Goal: Information Seeking & Learning: Learn about a topic

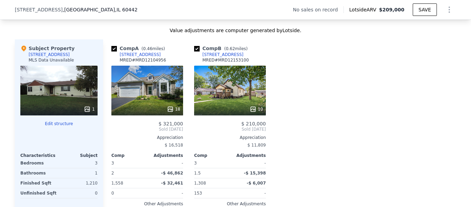
scroll to position [558, 0]
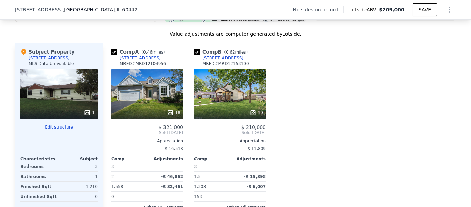
click at [151, 100] on div "18" at bounding box center [147, 94] width 72 height 50
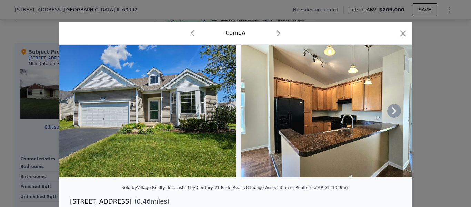
click at [391, 112] on icon at bounding box center [394, 111] width 14 height 14
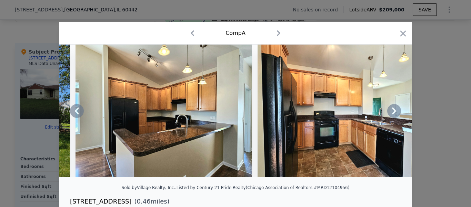
click at [391, 112] on icon at bounding box center [394, 111] width 14 height 14
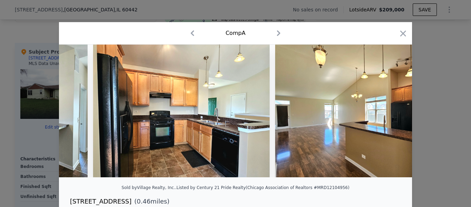
scroll to position [0, 331]
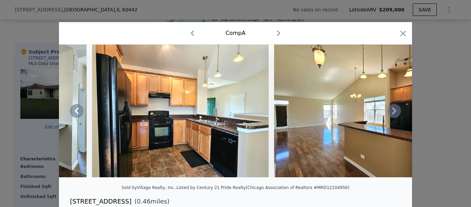
click at [391, 112] on div at bounding box center [235, 110] width 353 height 132
click at [390, 114] on icon at bounding box center [394, 111] width 14 height 14
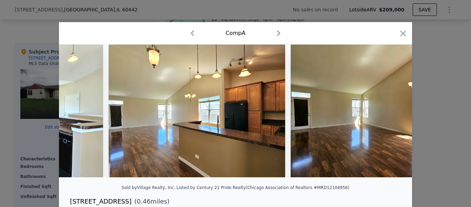
click at [390, 114] on div at bounding box center [235, 110] width 353 height 132
click at [390, 114] on icon at bounding box center [394, 111] width 14 height 14
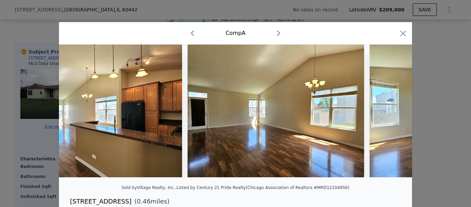
click at [390, 114] on img at bounding box center [458, 110] width 177 height 132
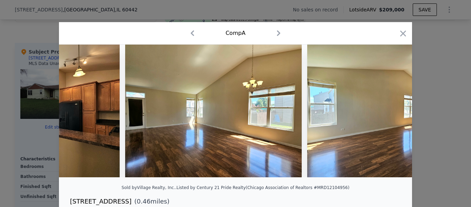
click at [390, 114] on img at bounding box center [395, 110] width 177 height 132
click at [390, 114] on icon at bounding box center [394, 111] width 14 height 14
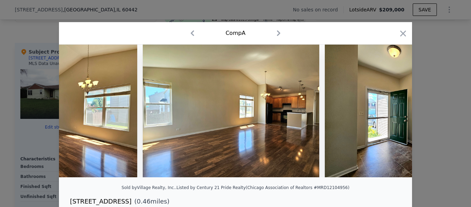
scroll to position [0, 828]
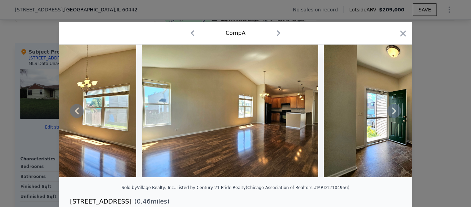
click at [393, 111] on icon at bounding box center [394, 111] width 14 height 14
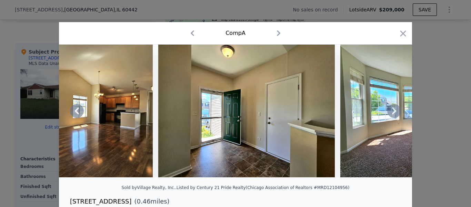
click at [393, 111] on div at bounding box center [235, 110] width 353 height 132
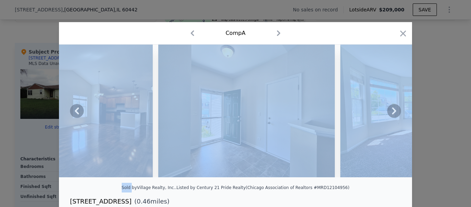
click at [393, 111] on icon at bounding box center [394, 111] width 14 height 14
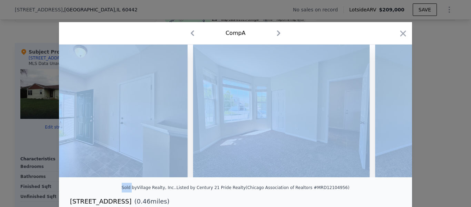
click at [393, 111] on div at bounding box center [235, 110] width 353 height 132
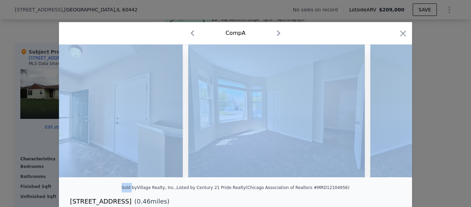
scroll to position [0, 1159]
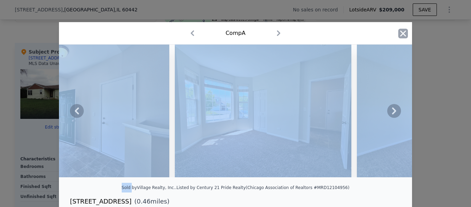
click at [401, 32] on icon "button" at bounding box center [403, 34] width 10 height 10
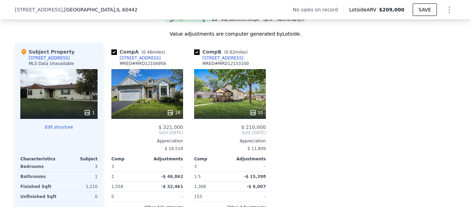
click at [217, 111] on div at bounding box center [230, 112] width 72 height 12
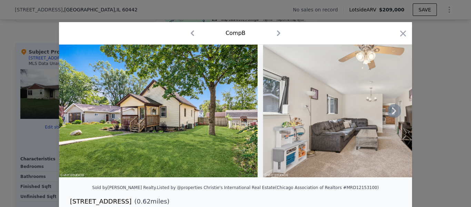
click at [392, 114] on icon at bounding box center [394, 110] width 4 height 7
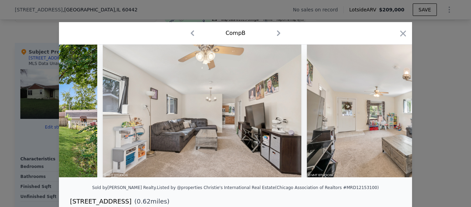
scroll to position [0, 166]
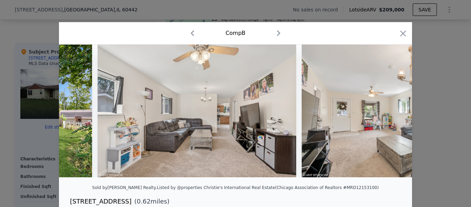
click at [391, 114] on div at bounding box center [235, 110] width 353 height 132
click at [392, 114] on icon at bounding box center [394, 110] width 4 height 7
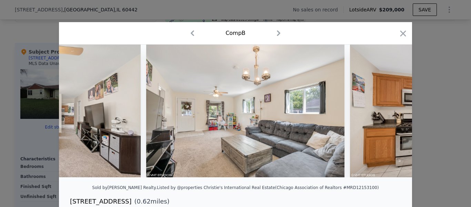
scroll to position [0, 331]
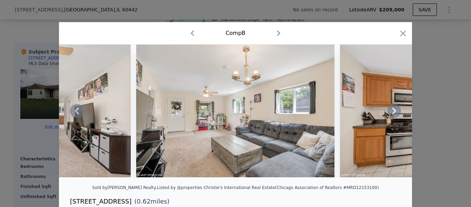
click at [390, 114] on icon at bounding box center [394, 111] width 14 height 14
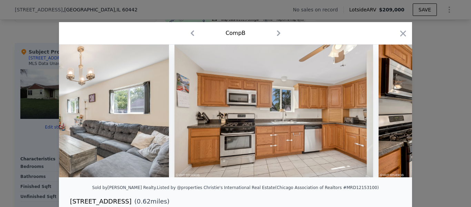
click at [390, 114] on img at bounding box center [478, 110] width 199 height 132
click at [390, 114] on icon at bounding box center [394, 111] width 14 height 14
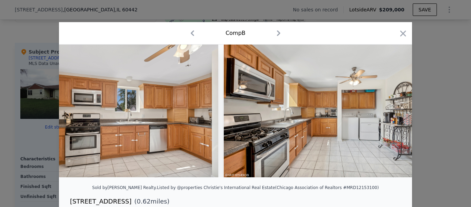
click at [390, 114] on img at bounding box center [323, 110] width 199 height 132
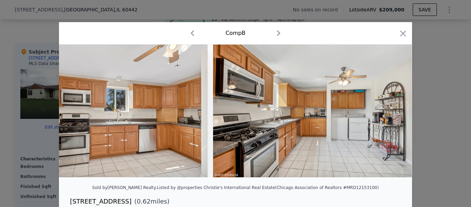
click at [390, 114] on img at bounding box center [312, 110] width 199 height 132
click at [390, 114] on div at bounding box center [235, 110] width 353 height 132
click at [390, 114] on icon at bounding box center [394, 111] width 14 height 14
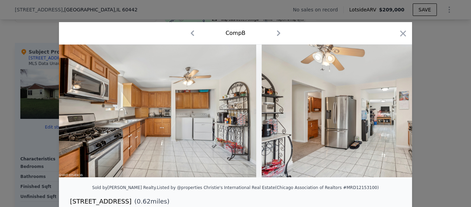
scroll to position [0, 828]
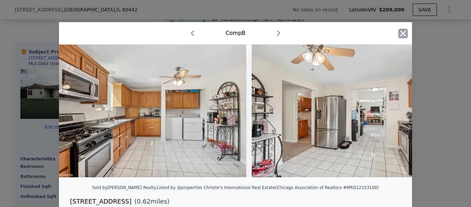
click at [401, 37] on icon "button" at bounding box center [403, 34] width 10 height 10
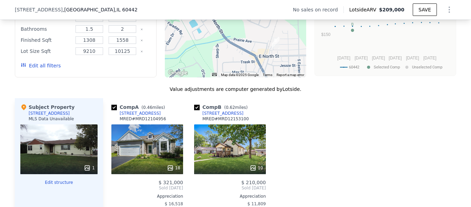
scroll to position [477, 0]
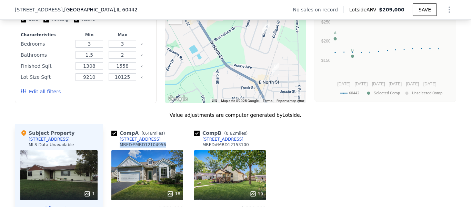
drag, startPoint x: 157, startPoint y: 152, endPoint x: 118, endPoint y: 147, distance: 39.1
click at [118, 147] on div "Comp A ( 0.46 miles) [STREET_ADDRESS] # MRD12104956" at bounding box center [147, 139] width 72 height 21
click at [157, 148] on div "Comp A ( 0.46 miles) [STREET_ADDRESS] # MRD12104956" at bounding box center [147, 139] width 72 height 21
drag, startPoint x: 156, startPoint y: 148, endPoint x: 113, endPoint y: 147, distance: 42.8
click at [113, 147] on div "Comp A ( 0.46 miles) [STREET_ADDRESS] # MRD12104956" at bounding box center [147, 139] width 72 height 21
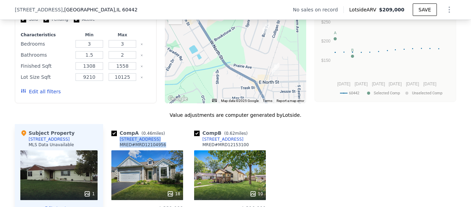
click at [134, 147] on div "MRED # MRD12104956" at bounding box center [143, 145] width 47 height 6
click at [130, 142] on div "[STREET_ADDRESS]" at bounding box center [140, 139] width 41 height 6
click at [210, 142] on div "[STREET_ADDRESS]" at bounding box center [222, 139] width 41 height 6
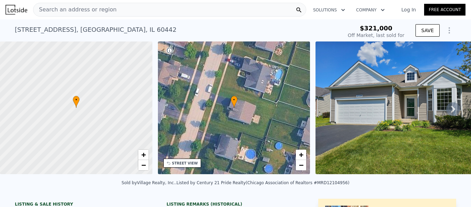
scroll to position [12, 0]
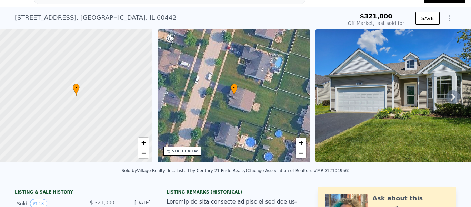
drag, startPoint x: 365, startPoint y: 16, endPoint x: 369, endPoint y: 15, distance: 3.7
click at [367, 17] on div "$321,000" at bounding box center [376, 16] width 57 height 7
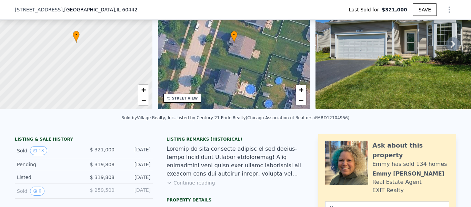
scroll to position [46, 0]
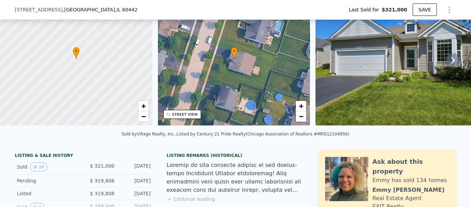
drag, startPoint x: 149, startPoint y: 168, endPoint x: 92, endPoint y: 169, distance: 56.9
click at [92, 169] on div "Sold 18 $ 321,000 Aug 14, 2024" at bounding box center [84, 166] width 138 height 15
copy div "$ 321,000 Aug 14, 2024"
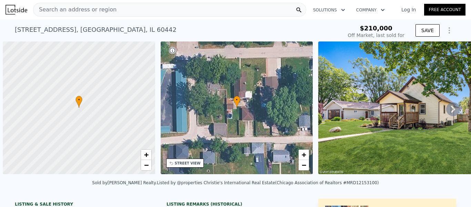
scroll to position [0, 3]
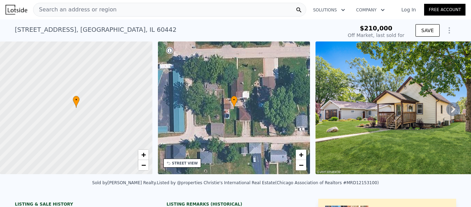
type input "-$ 226,277"
type input "$ 272,000"
type input "$ 30,356"
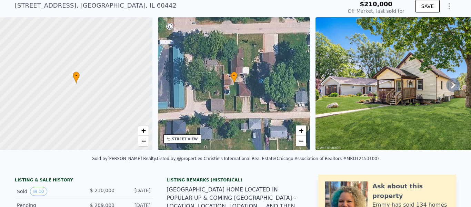
scroll to position [0, 0]
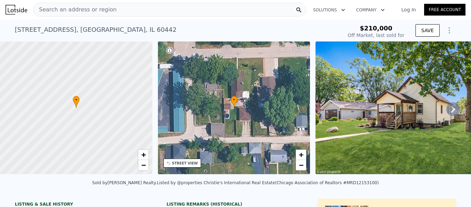
click at [383, 27] on span "$210,000" at bounding box center [376, 27] width 33 height 7
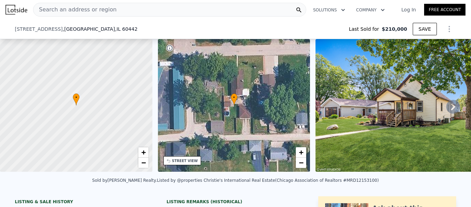
scroll to position [168, 0]
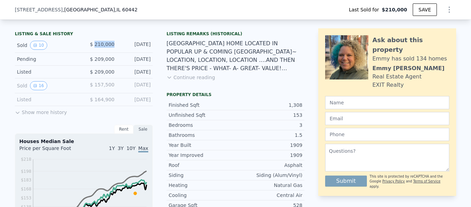
drag, startPoint x: 111, startPoint y: 49, endPoint x: 96, endPoint y: 51, distance: 15.7
click at [96, 47] on span "$ 210,000" at bounding box center [102, 44] width 24 height 6
copy span "210,000"
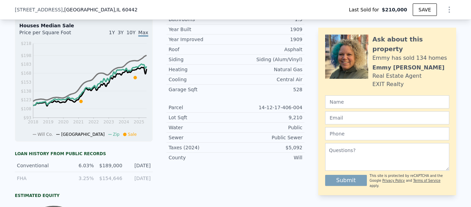
scroll to position [2, 0]
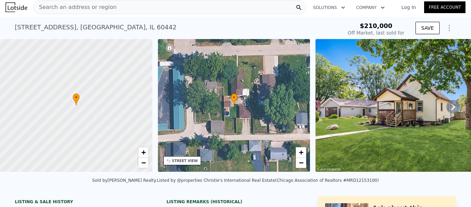
click at [452, 111] on icon at bounding box center [453, 107] width 14 height 14
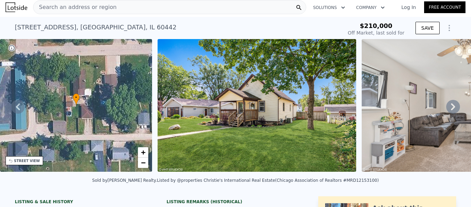
click at [452, 111] on icon at bounding box center [453, 107] width 14 height 14
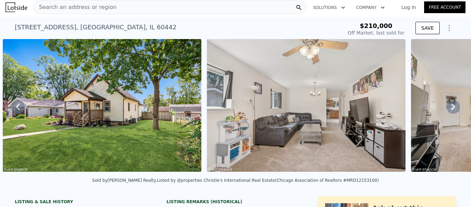
click at [452, 111] on icon at bounding box center [453, 107] width 14 height 14
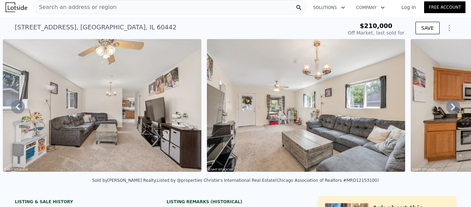
click at [452, 111] on icon at bounding box center [453, 107] width 14 height 14
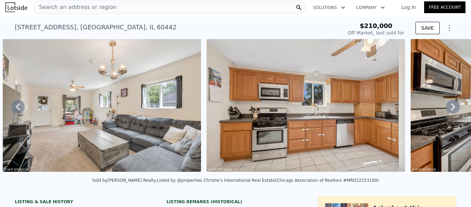
click at [452, 111] on icon at bounding box center [453, 107] width 14 height 14
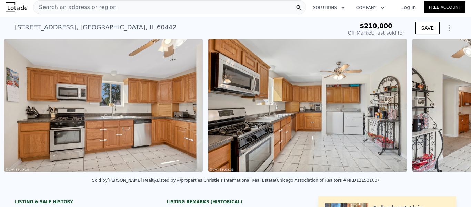
scroll to position [0, 928]
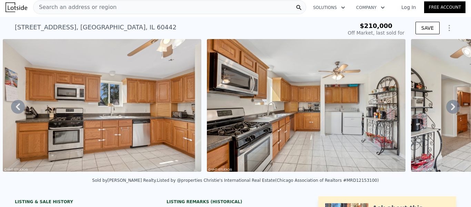
click at [452, 111] on icon at bounding box center [453, 107] width 14 height 14
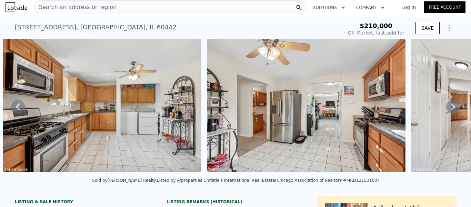
click at [452, 111] on icon at bounding box center [453, 107] width 14 height 14
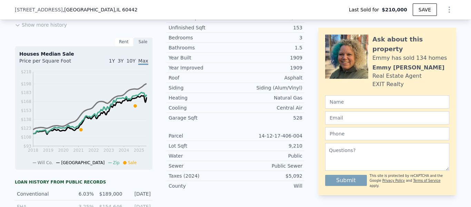
scroll to position [113, 0]
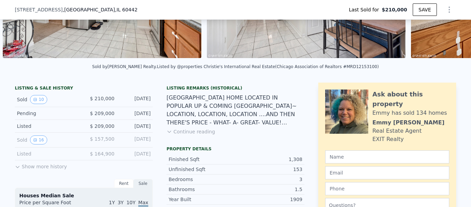
drag, startPoint x: 149, startPoint y: 103, endPoint x: 91, endPoint y: 104, distance: 57.9
click at [91, 104] on div "Sold 10 $ 210,000 Oct 10, 2024" at bounding box center [84, 99] width 138 height 15
copy div "$ 210,000 Oct 10, 2024"
